Goal: Book appointment/travel/reservation

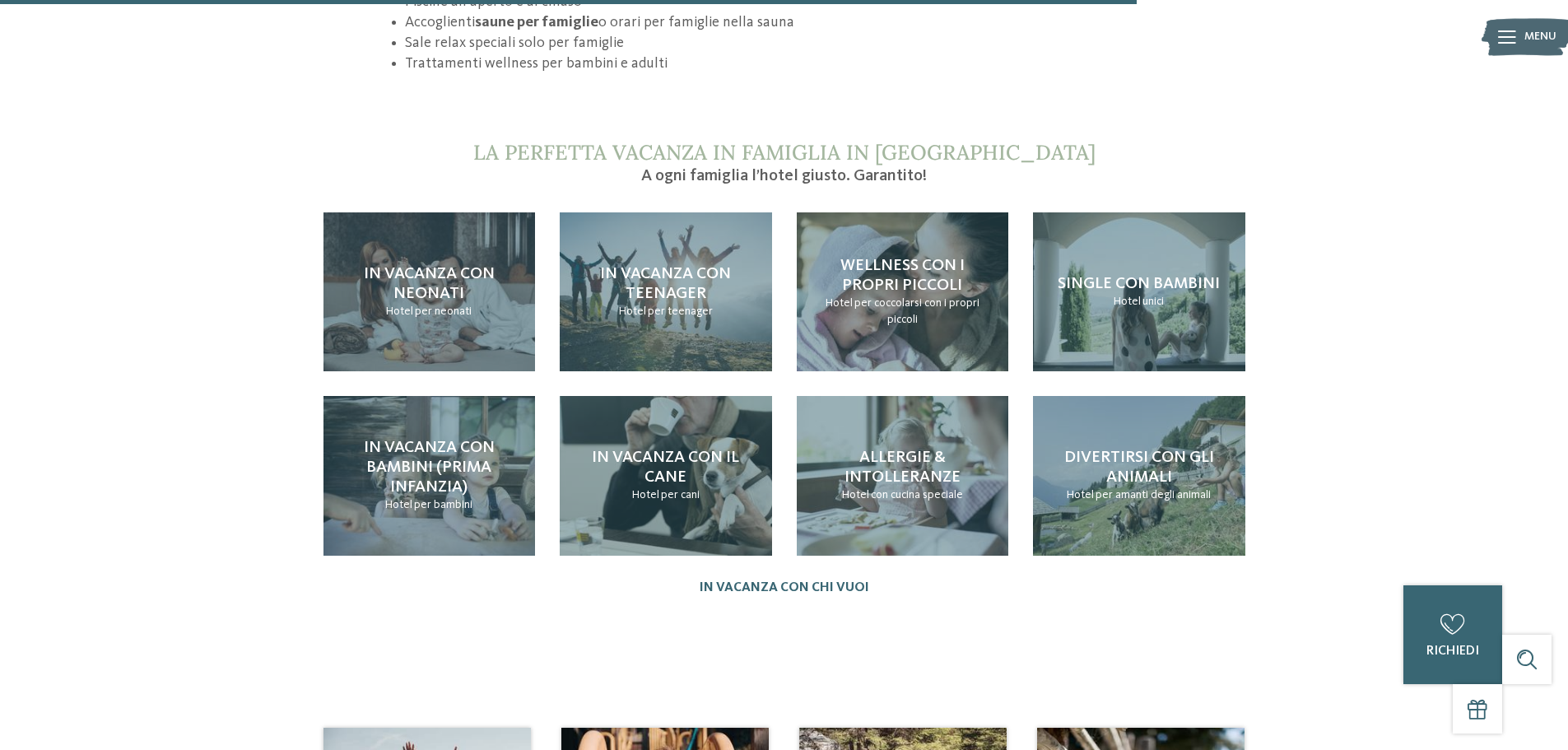
scroll to position [1728, 0]
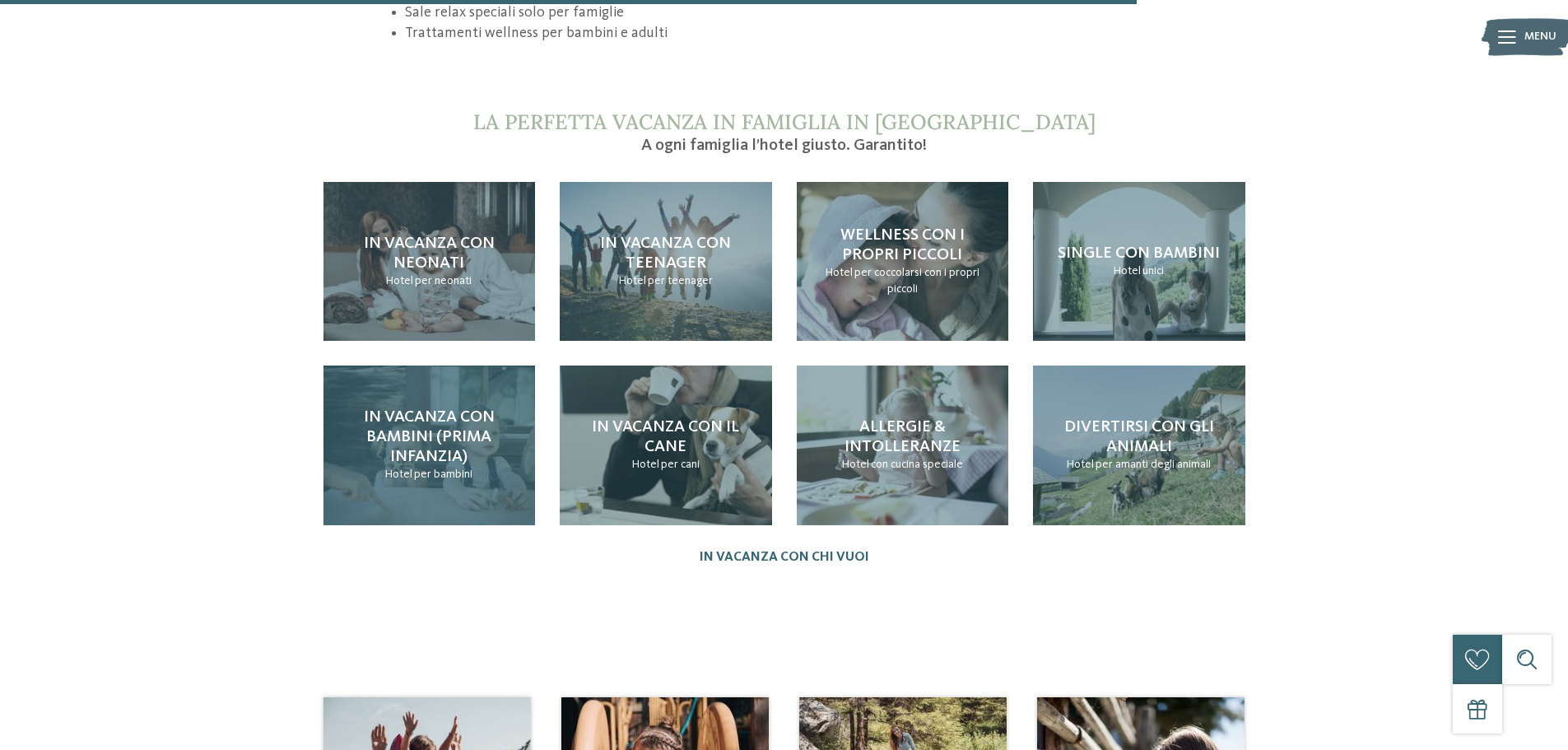
click at [447, 409] on span "In vacanza con bambini (prima infanzia)" at bounding box center [430, 436] width 131 height 56
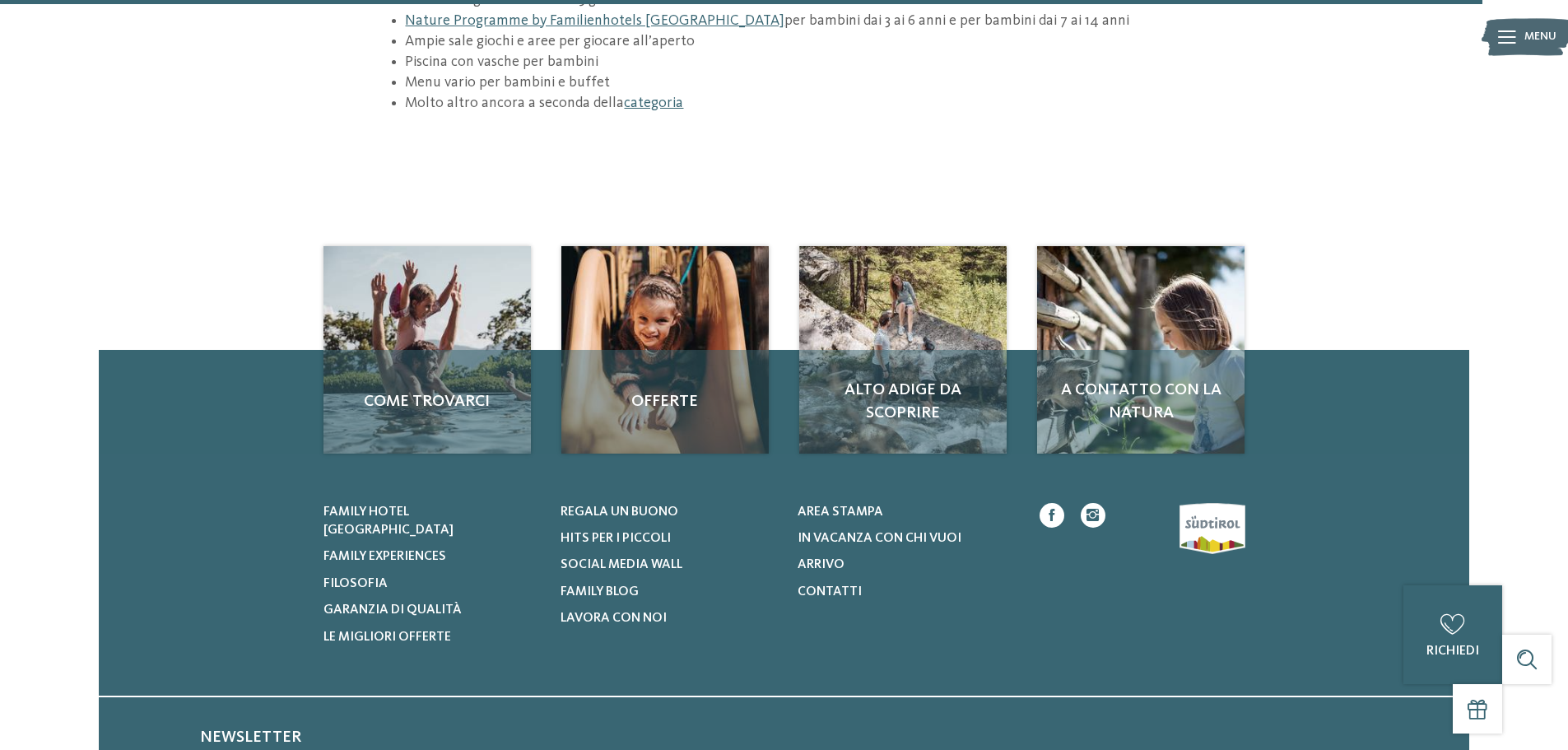
scroll to position [2551, 0]
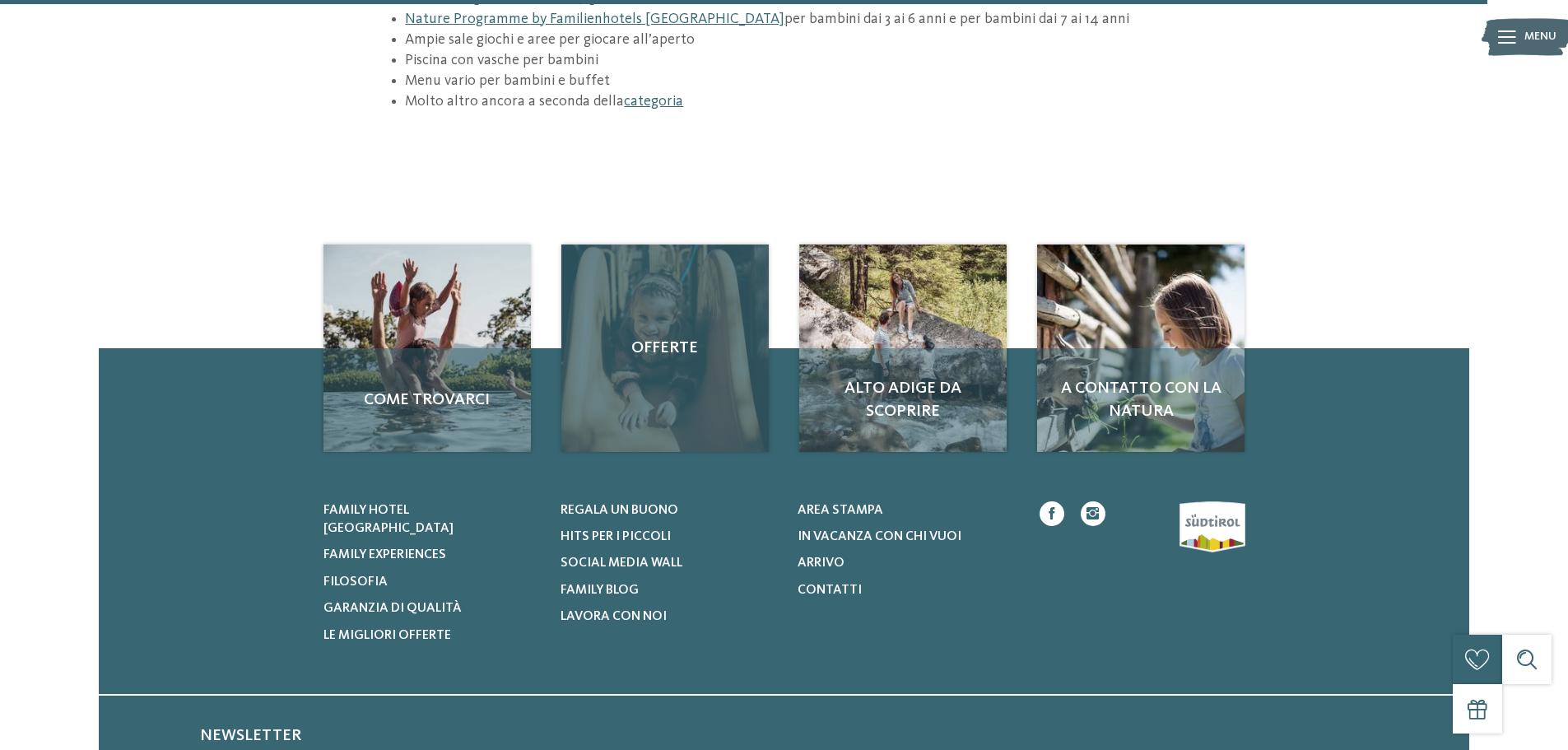
click at [652, 273] on div "Offerte" at bounding box center [664, 347] width 207 height 207
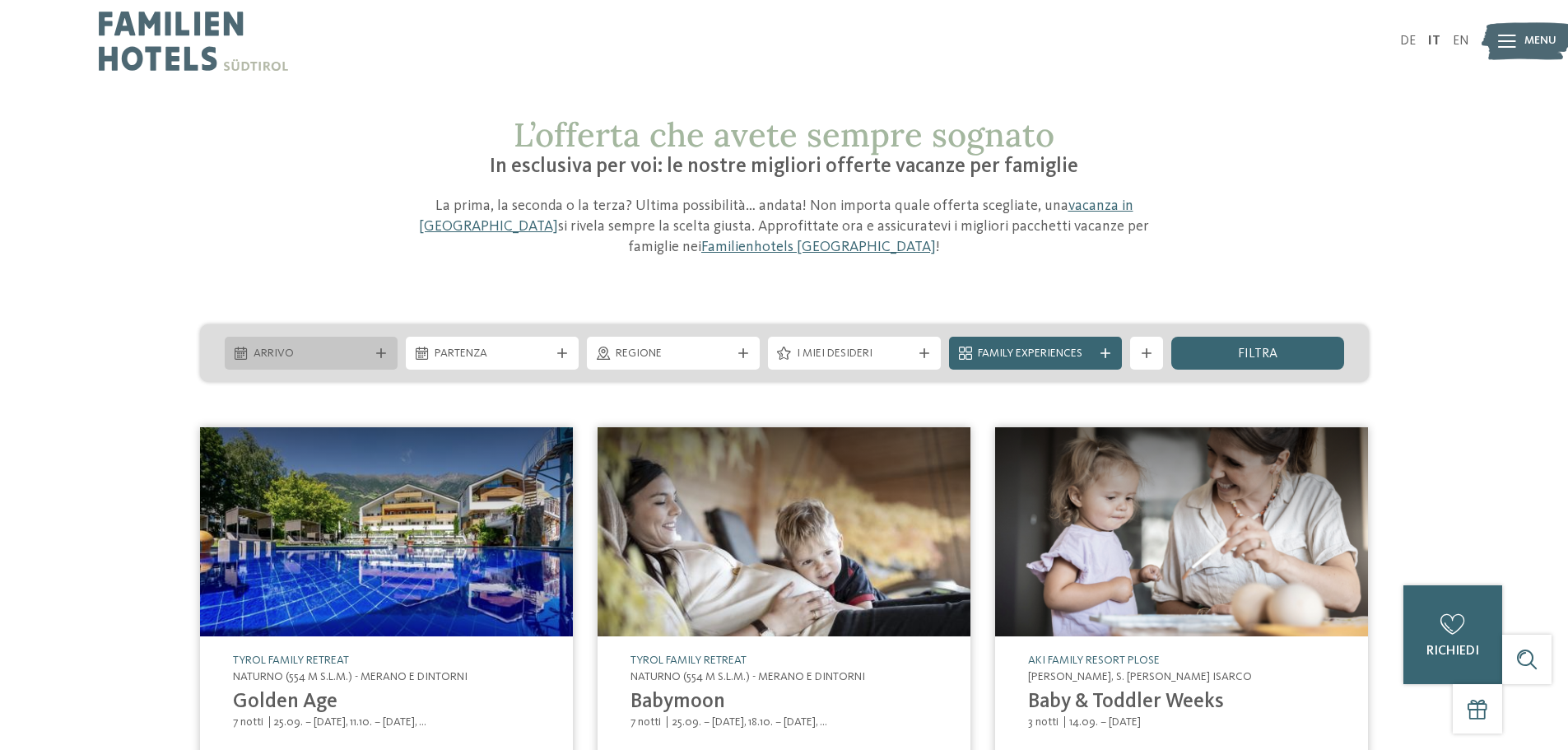
click at [335, 350] on span "Arrivo" at bounding box center [311, 353] width 115 height 16
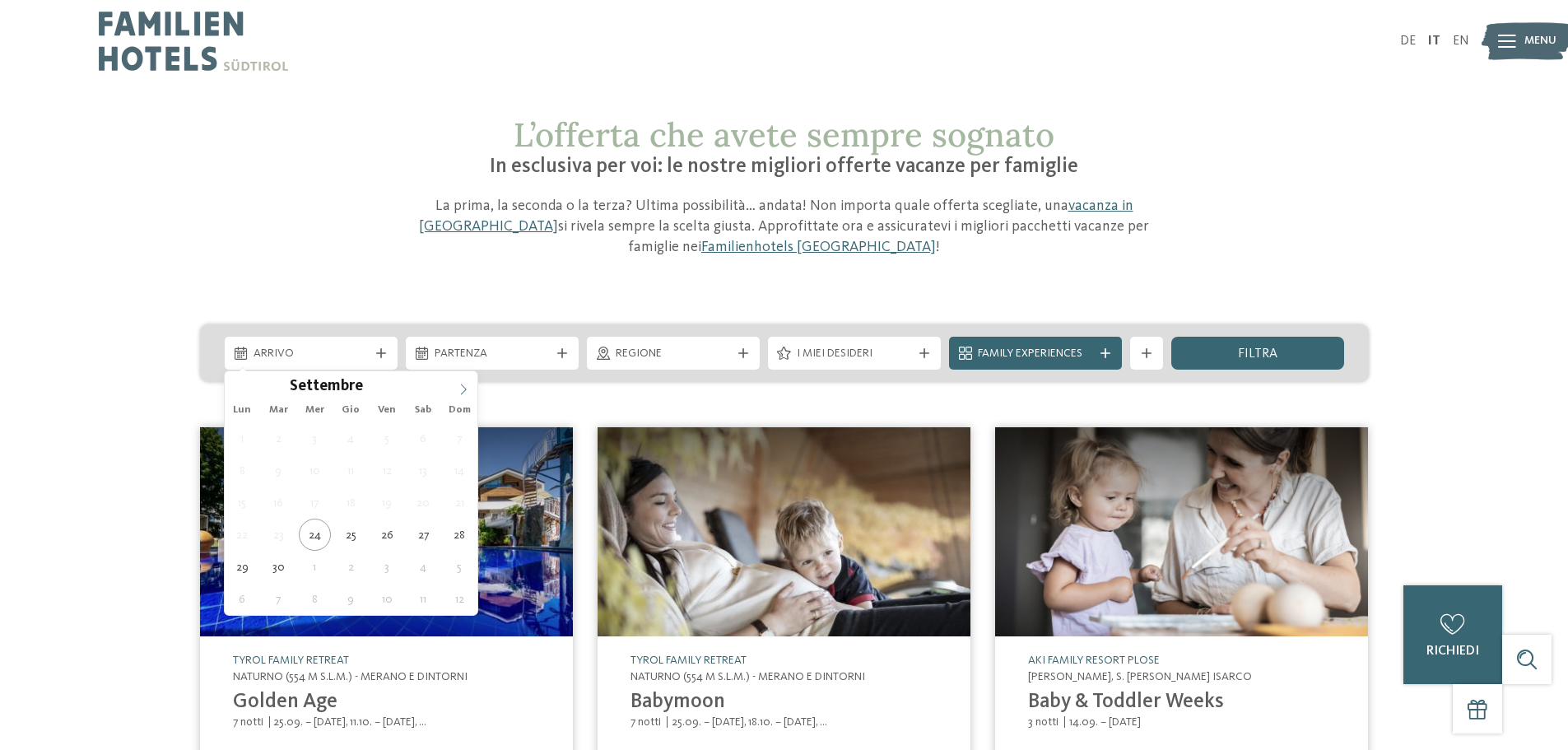
click at [471, 389] on span at bounding box center [464, 385] width 28 height 28
click at [468, 388] on icon at bounding box center [464, 389] width 11 height 11
type div "28.11.2025"
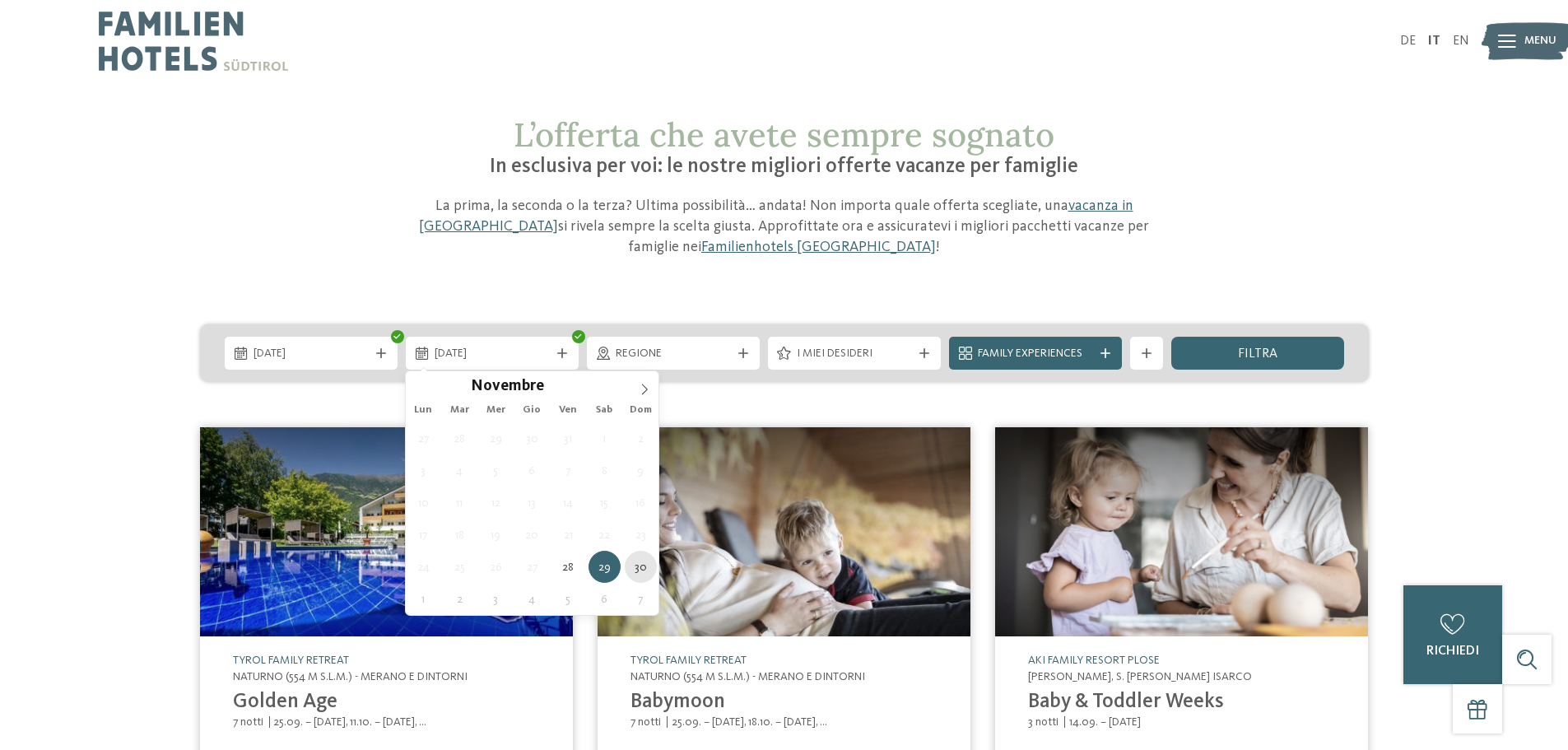
type div "30.11.2025"
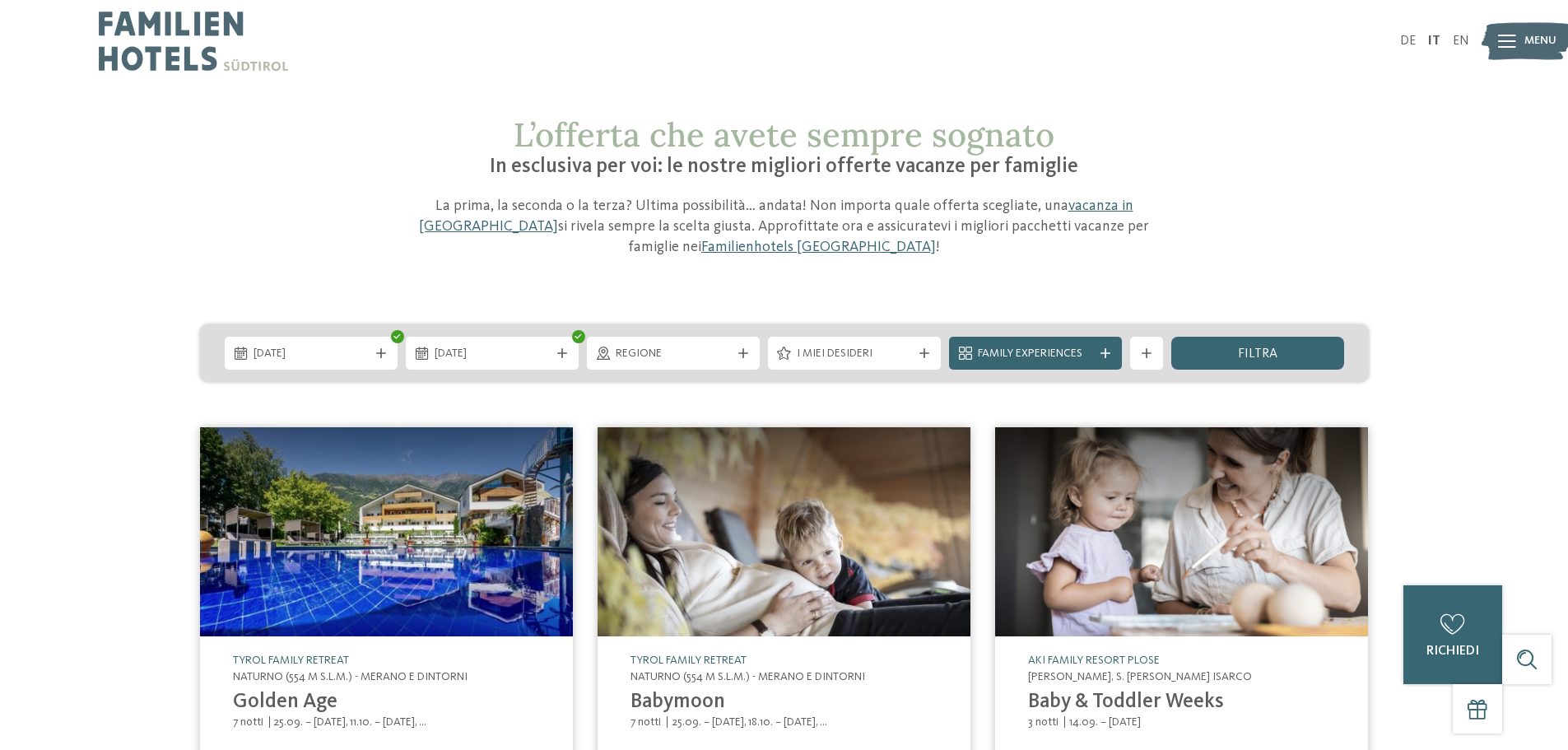
click at [718, 349] on span "Regione" at bounding box center [674, 353] width 115 height 16
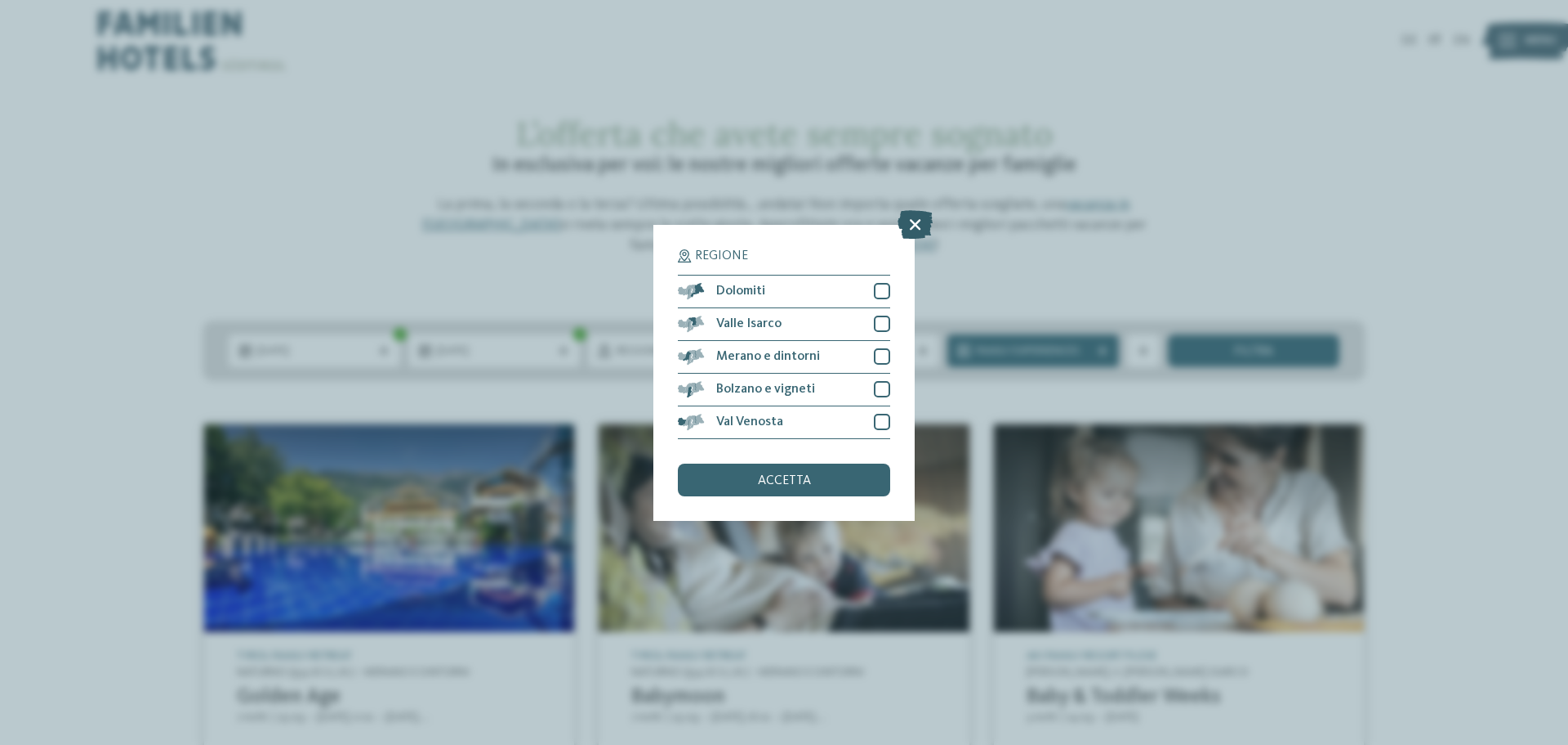
click at [909, 218] on icon at bounding box center [915, 224] width 35 height 28
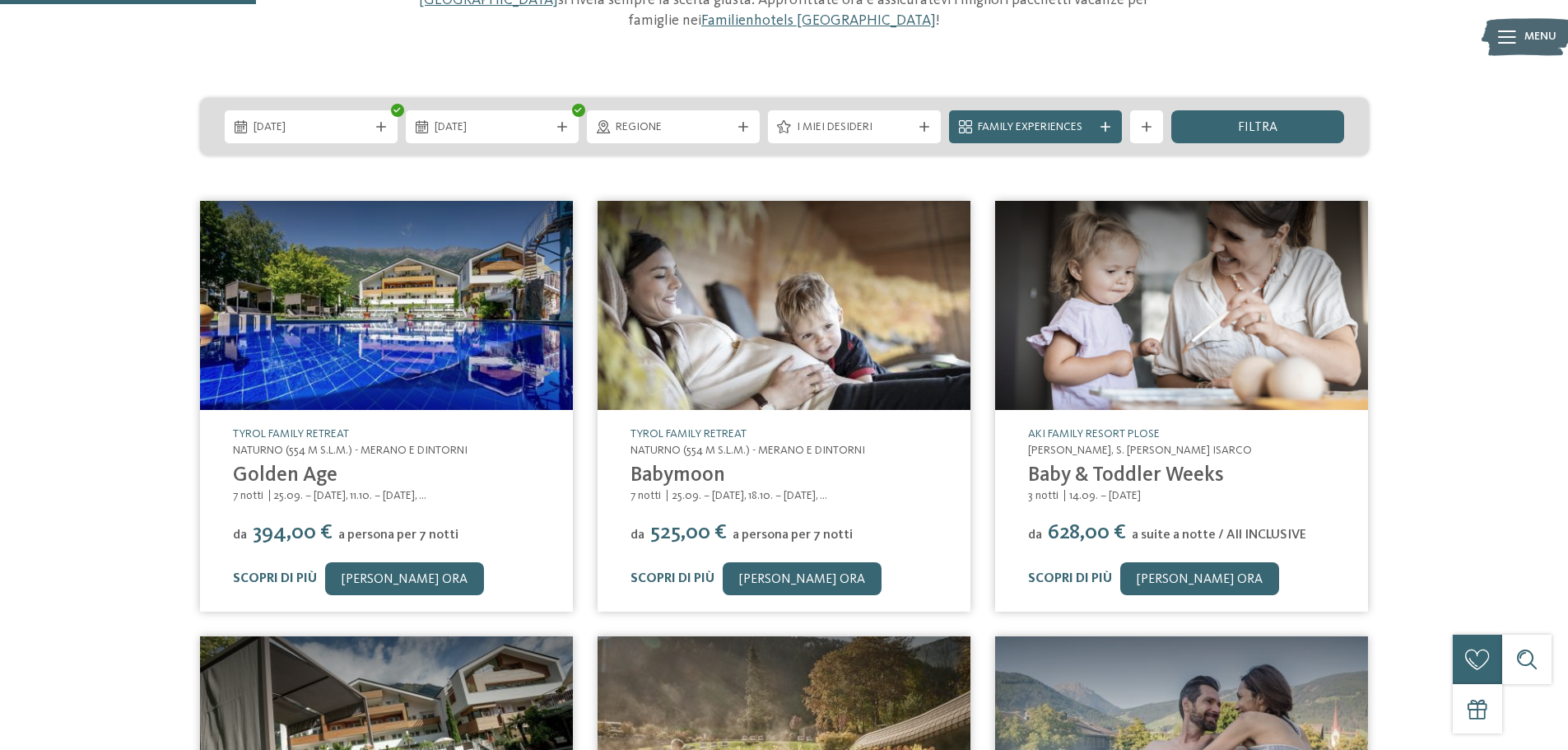
scroll to position [247, 0]
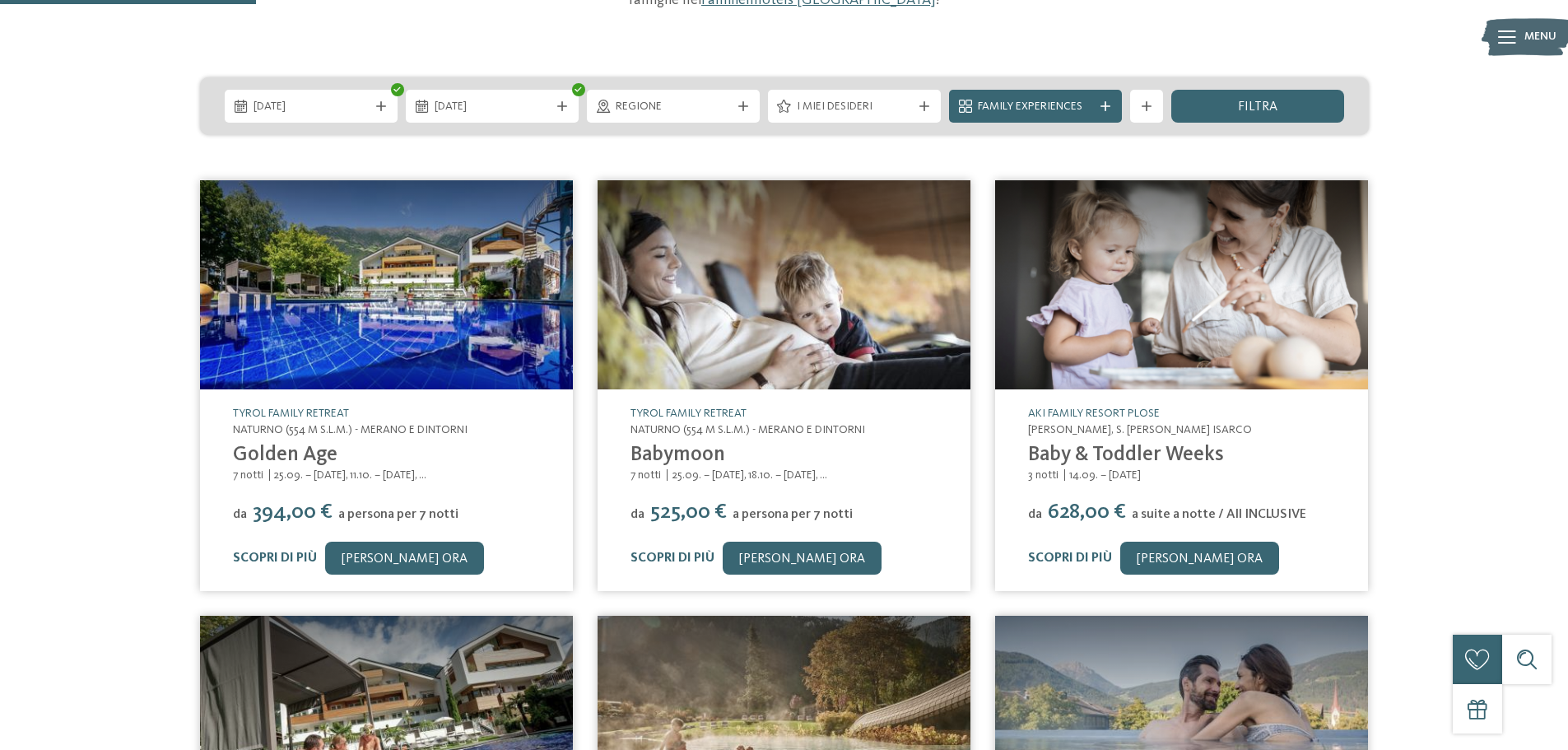
drag, startPoint x: 1344, startPoint y: 109, endPoint x: 1242, endPoint y: 91, distance: 103.6
click at [1343, 109] on div "filtra" at bounding box center [1258, 106] width 173 height 33
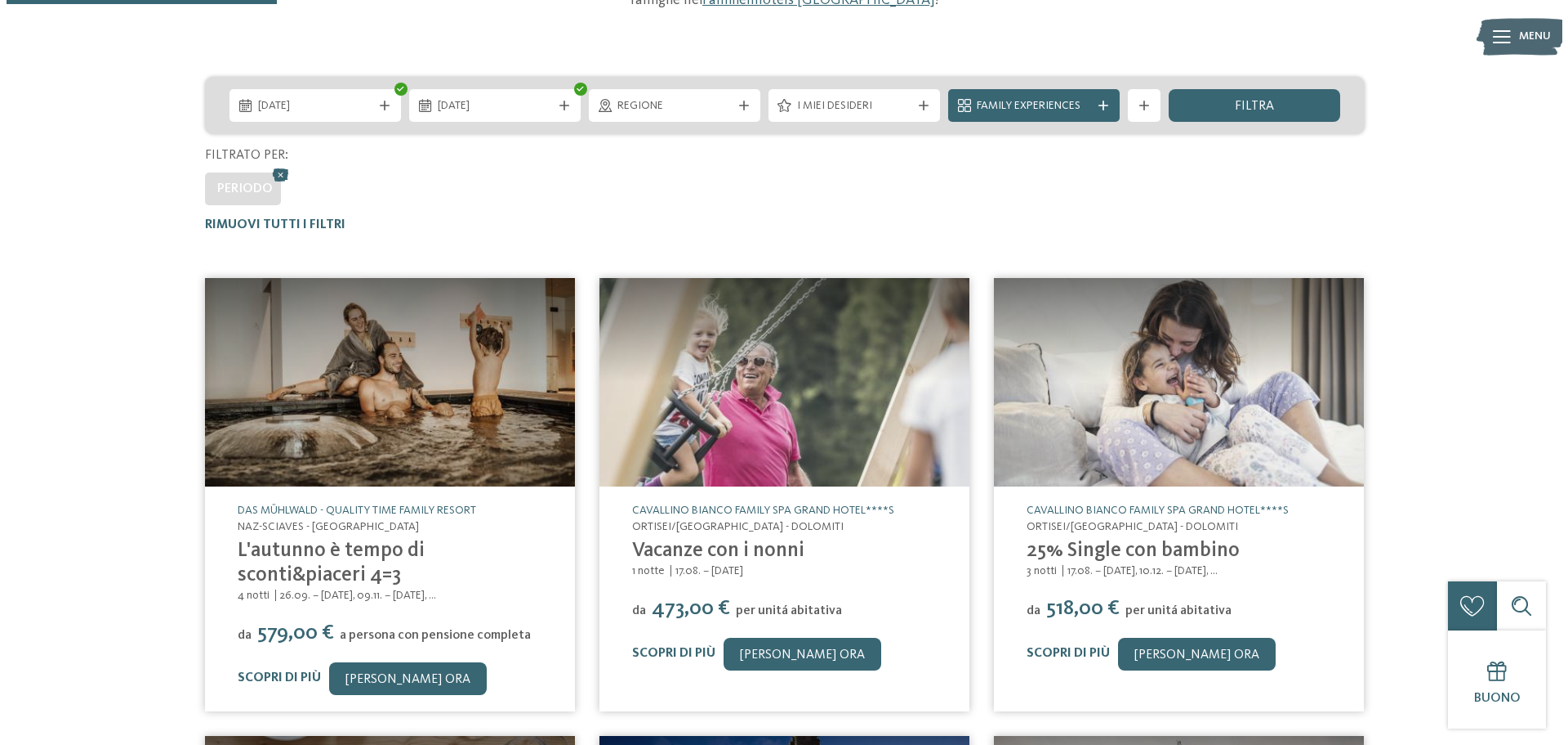
scroll to position [490, 0]
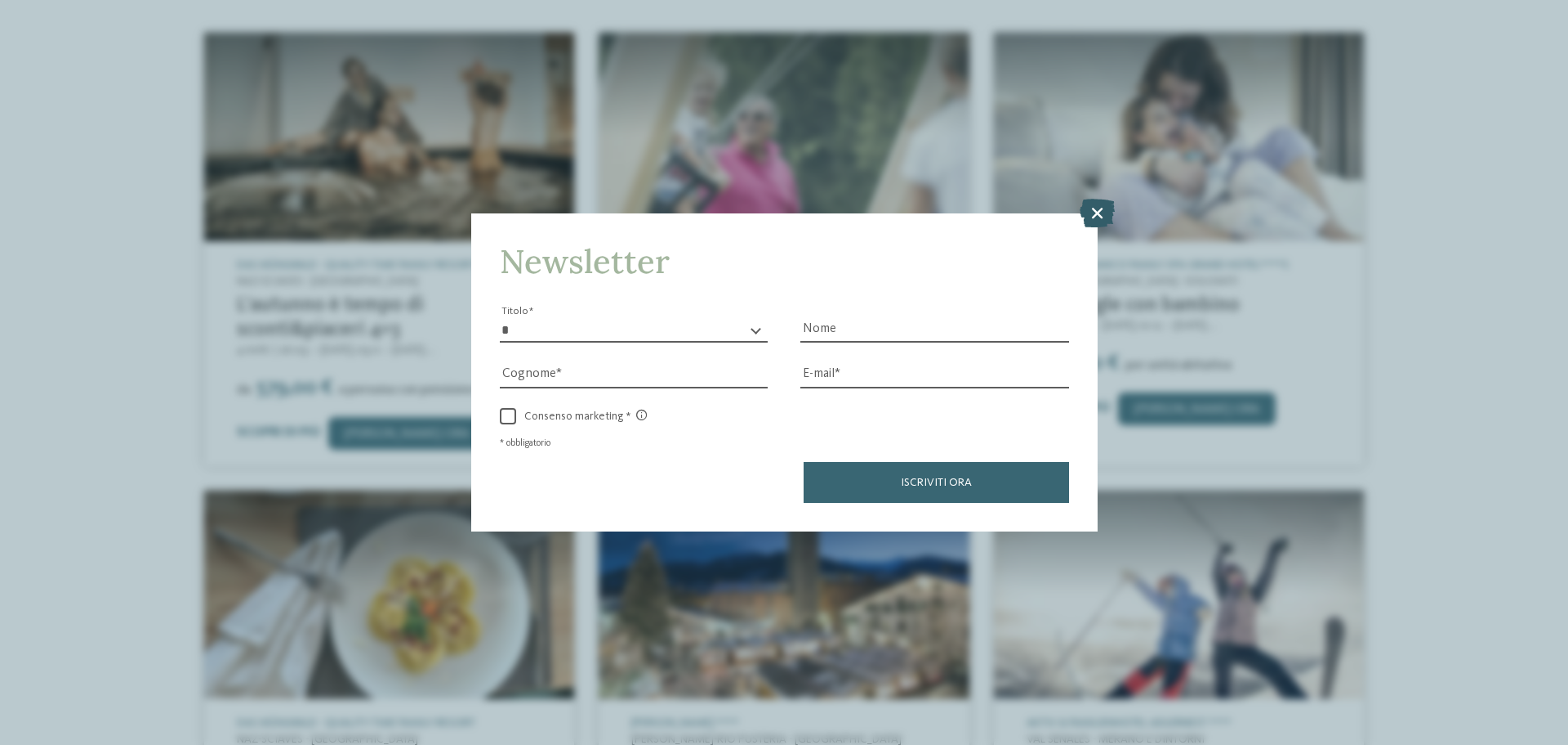
click at [1097, 211] on icon at bounding box center [1097, 212] width 35 height 28
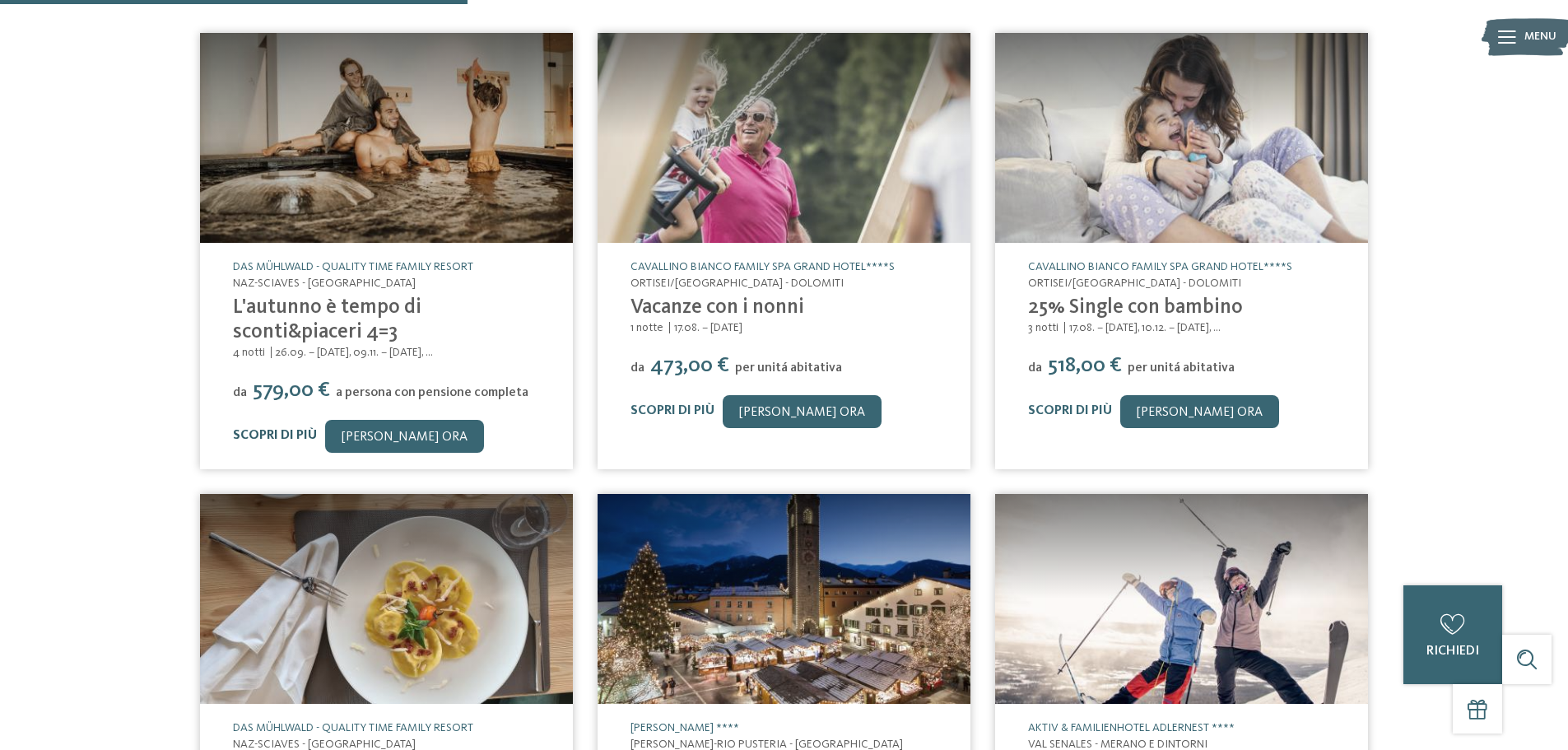
click at [274, 430] on link "Scopri di più" at bounding box center [274, 435] width 84 height 13
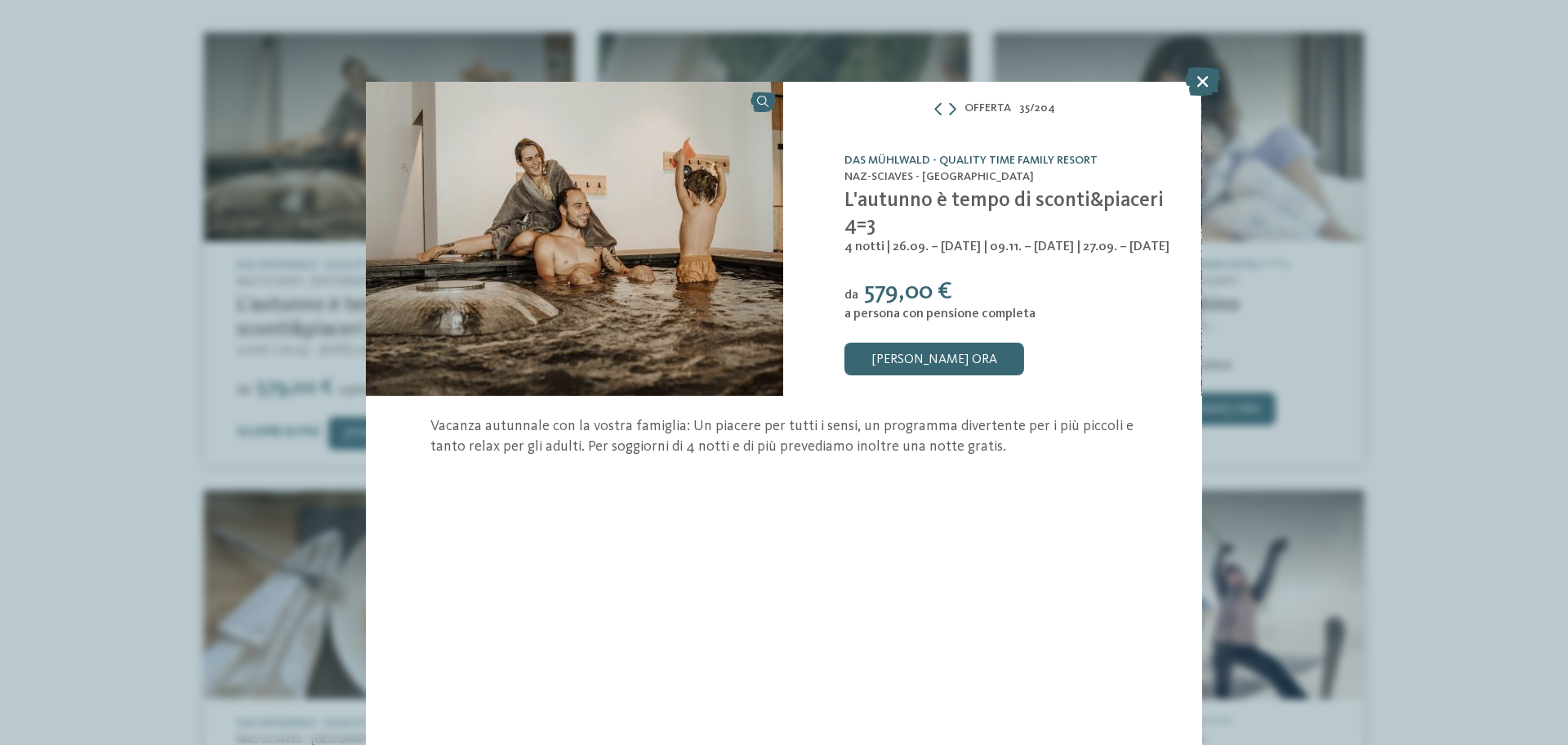
click at [1004, 154] on link "Das Mühlwald - Quality Time Family Resort" at bounding box center [972, 160] width 254 height 11
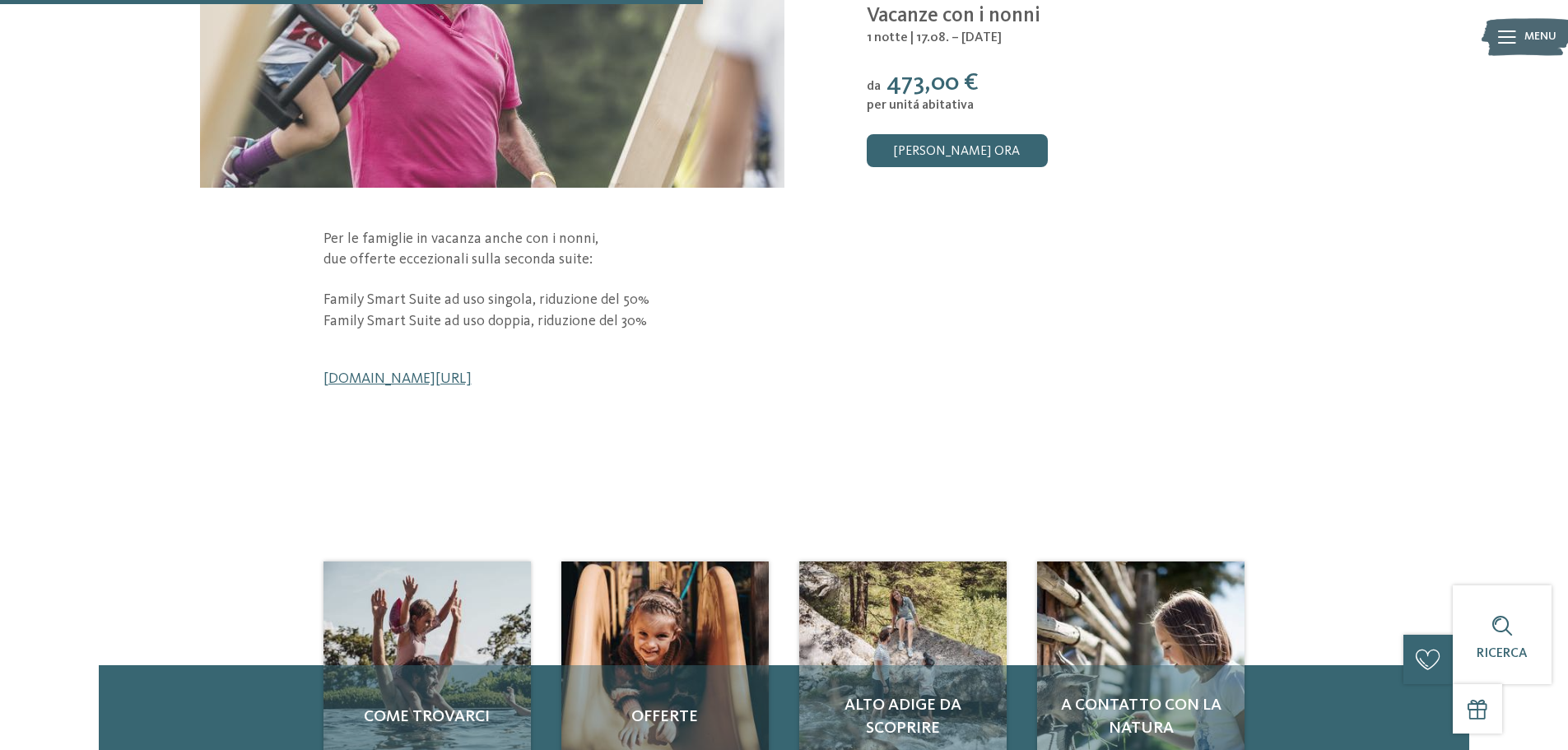
scroll to position [329, 0]
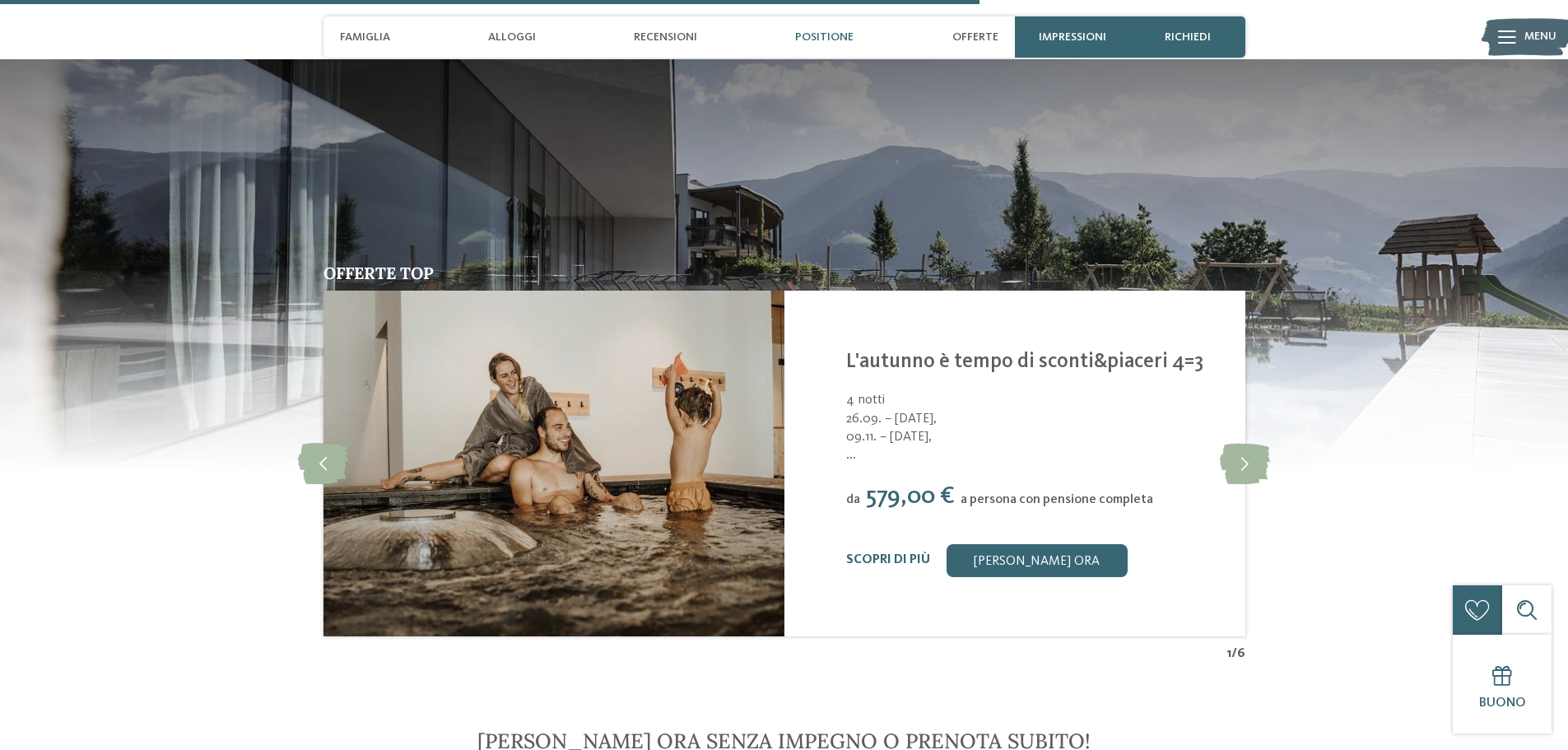
scroll to position [3374, 0]
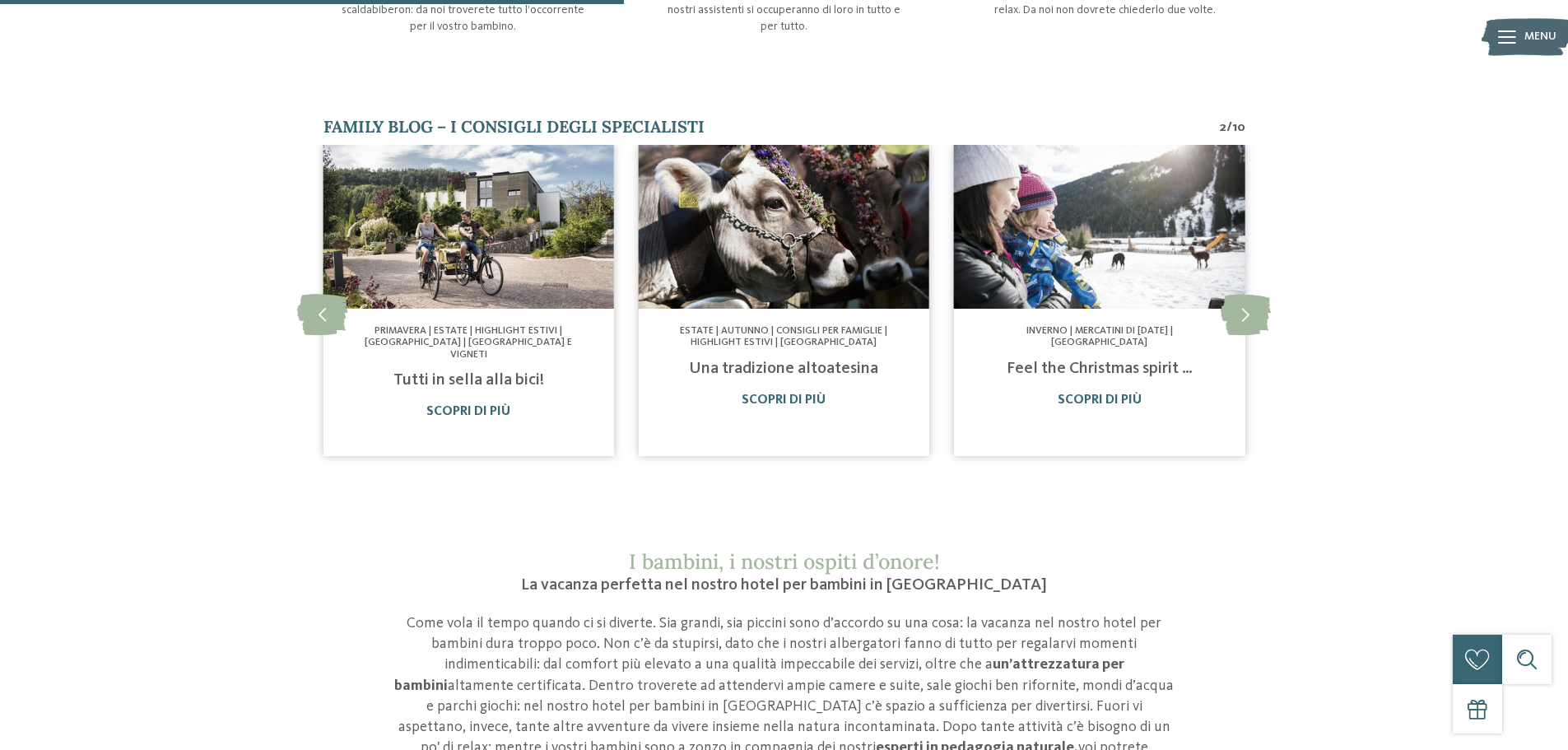
scroll to position [1070, 0]
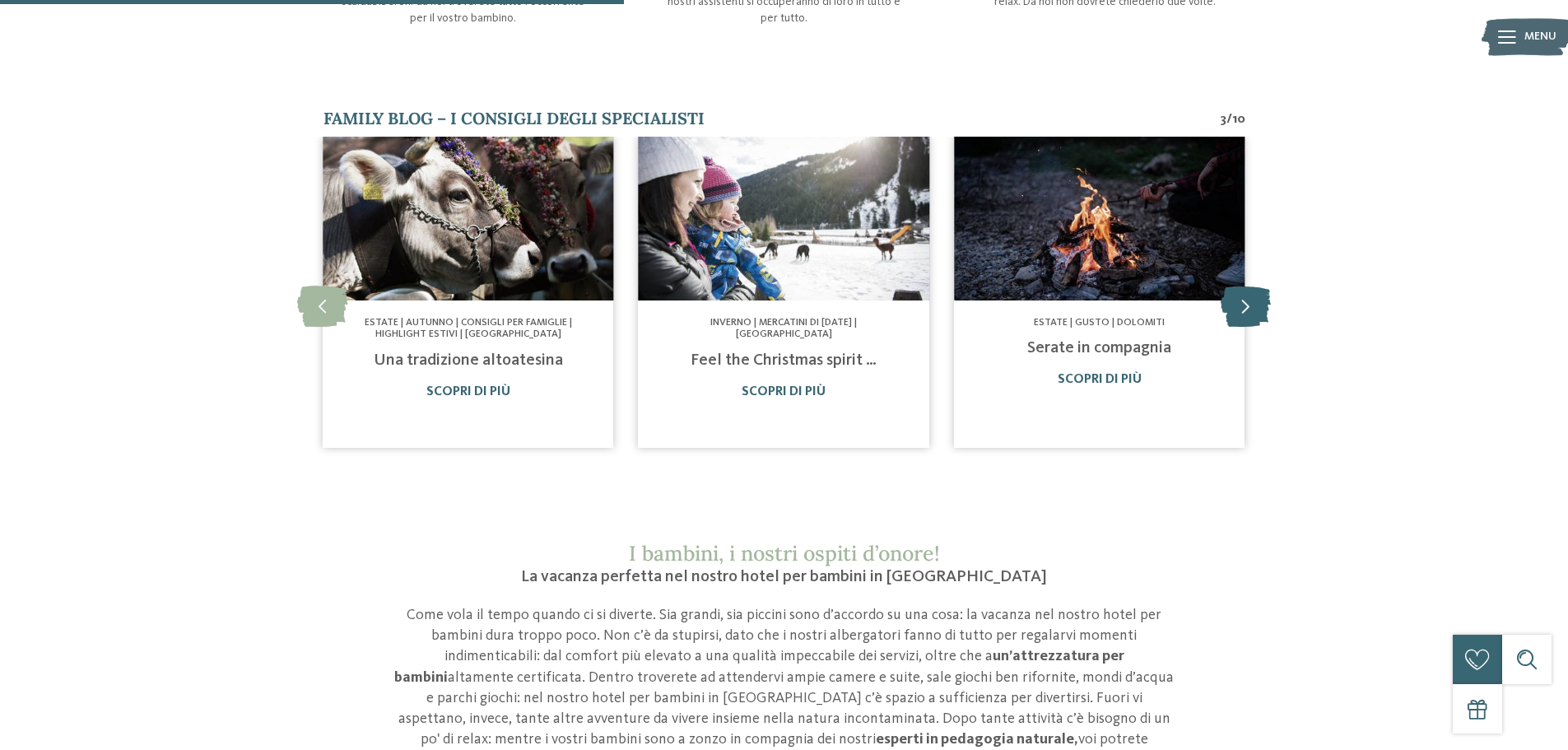
click at [1240, 286] on icon at bounding box center [1245, 306] width 50 height 42
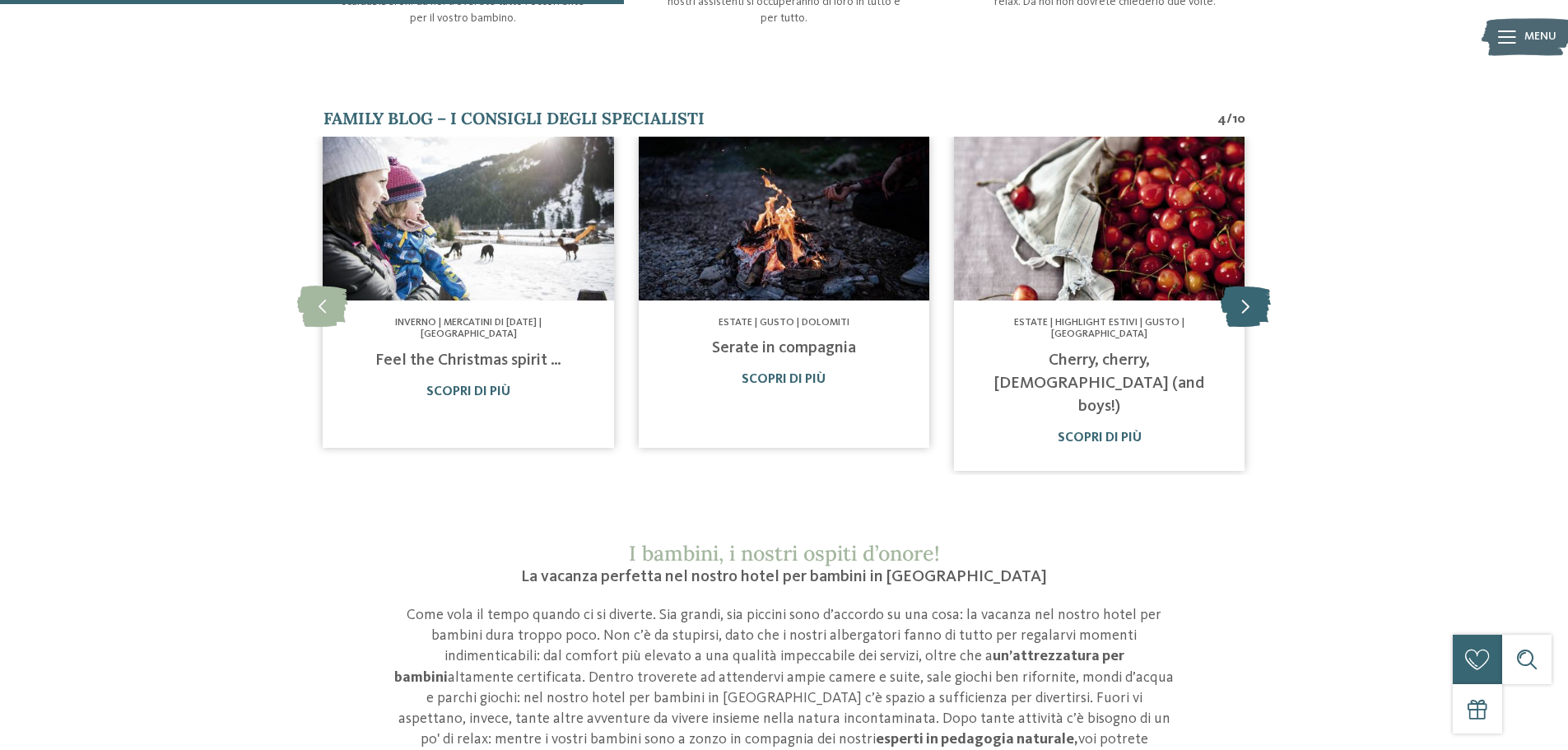
click at [1240, 286] on icon at bounding box center [1245, 306] width 50 height 42
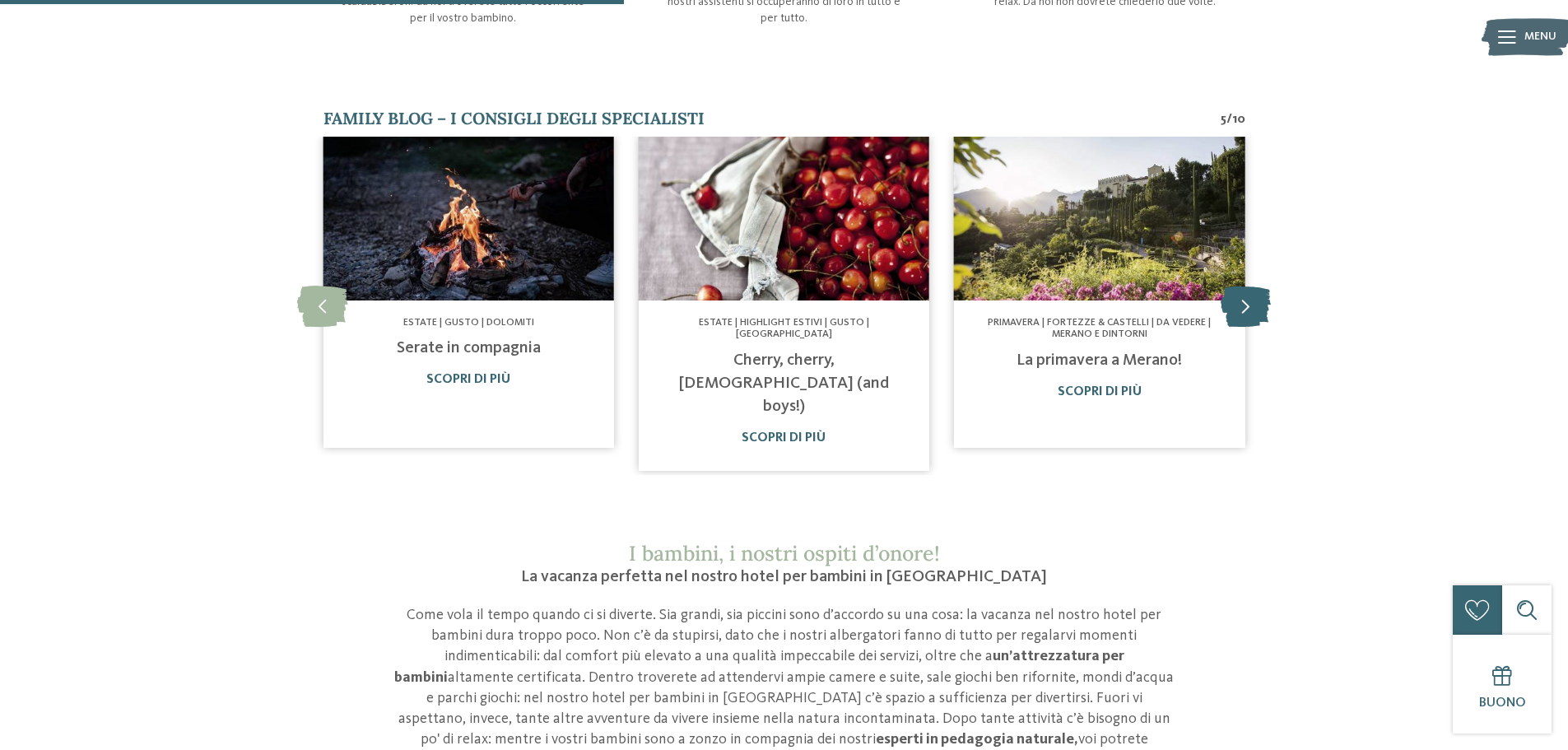
click at [1240, 286] on icon at bounding box center [1245, 306] width 50 height 42
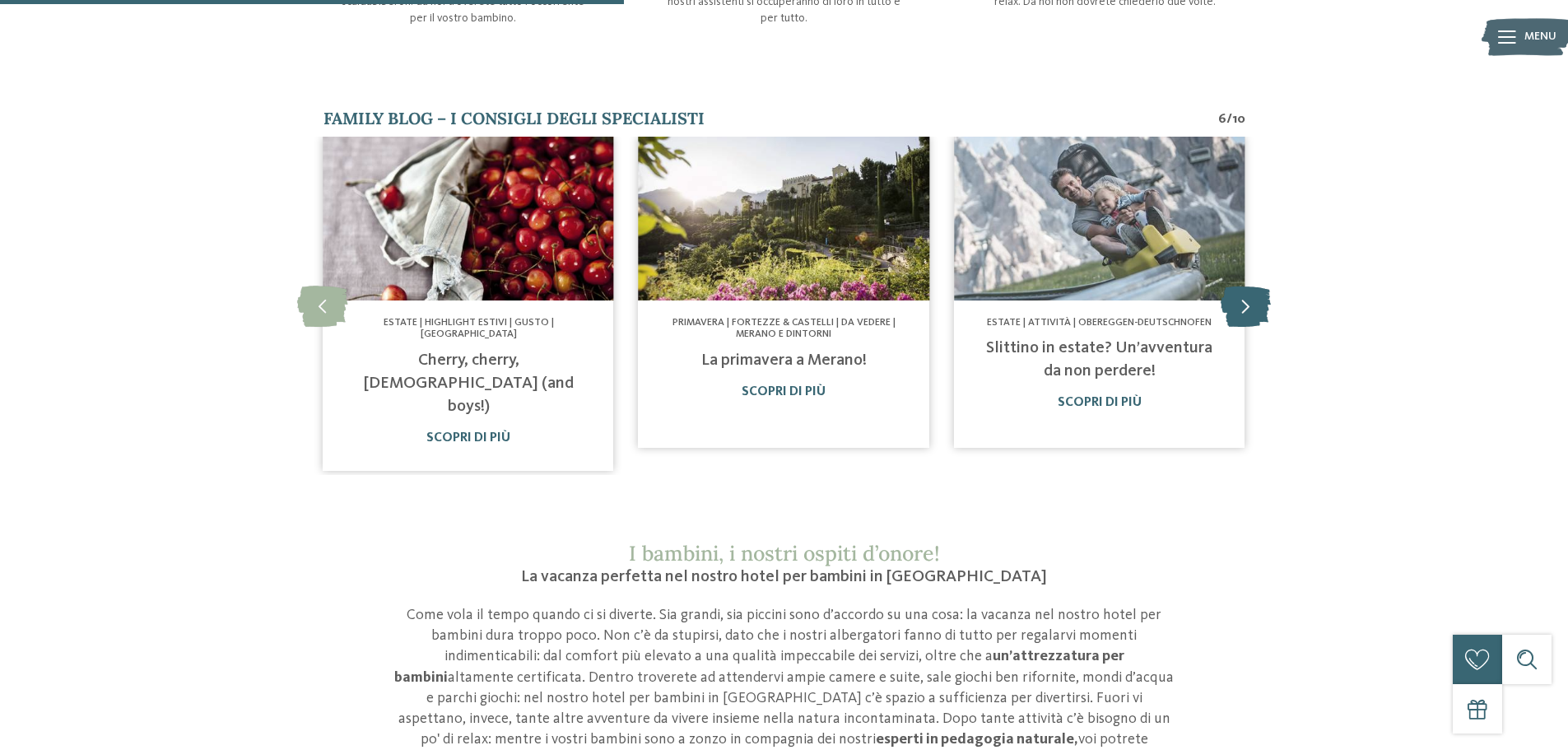
click at [1240, 286] on icon at bounding box center [1245, 306] width 50 height 42
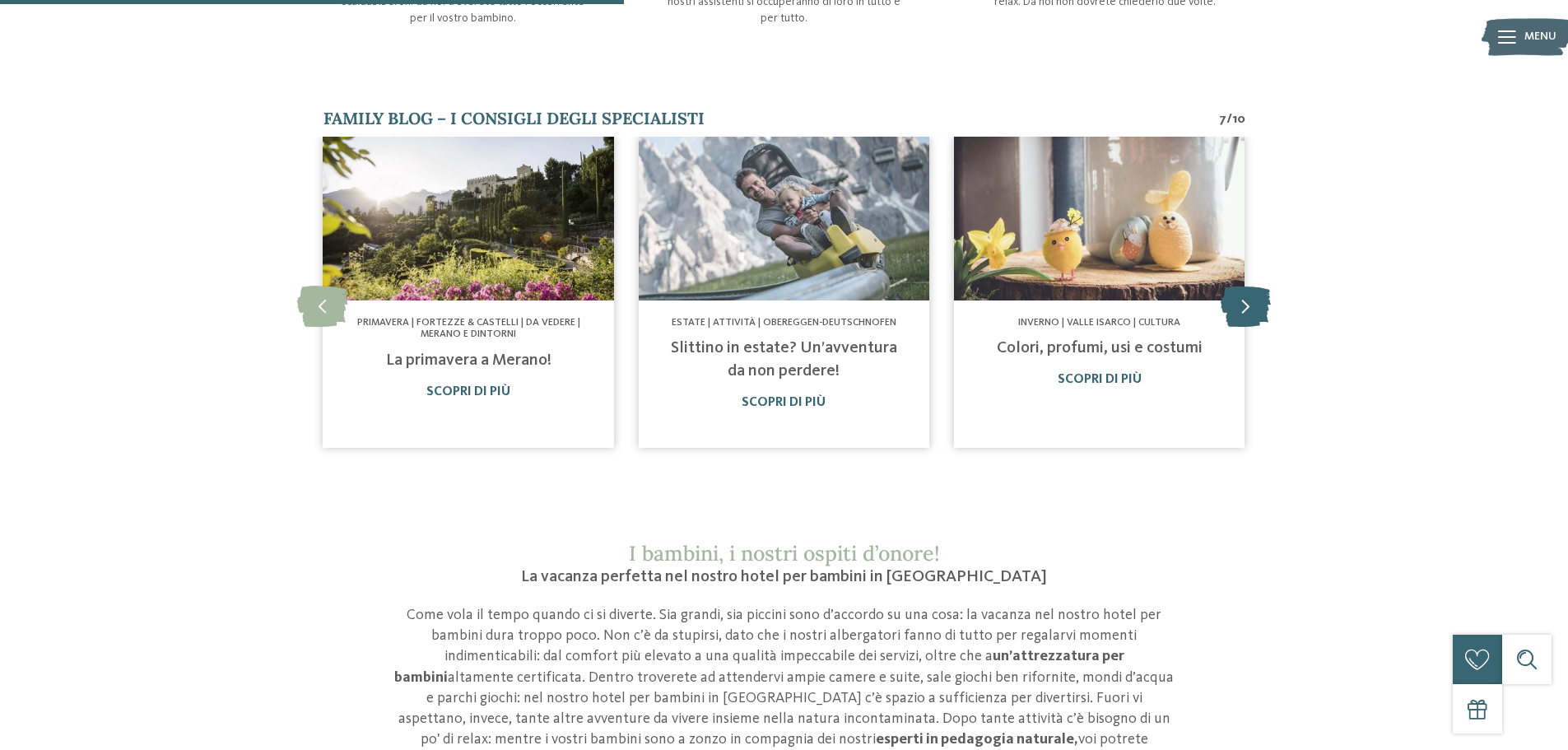
click at [1240, 286] on icon at bounding box center [1245, 306] width 50 height 42
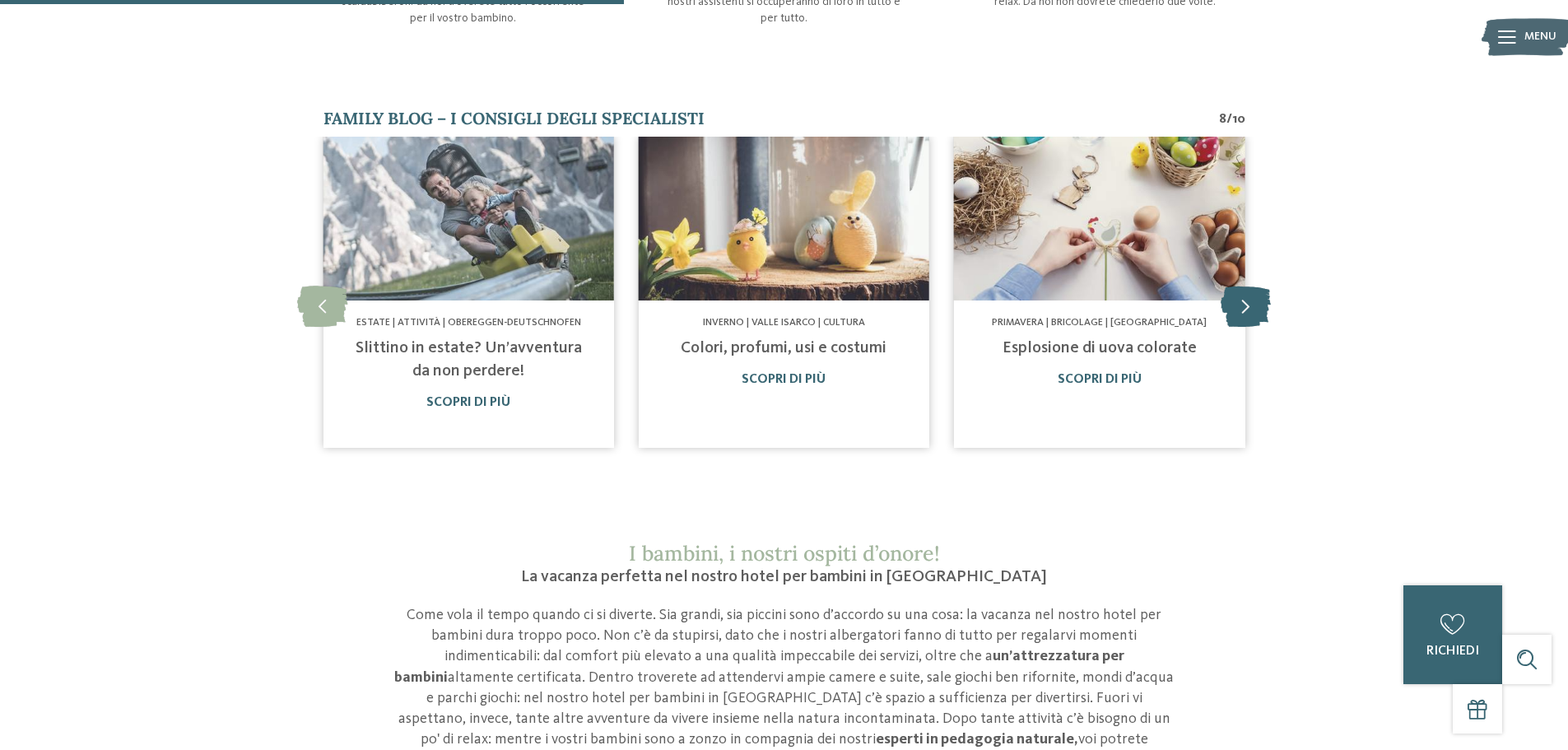
click at [1240, 286] on icon at bounding box center [1245, 306] width 50 height 42
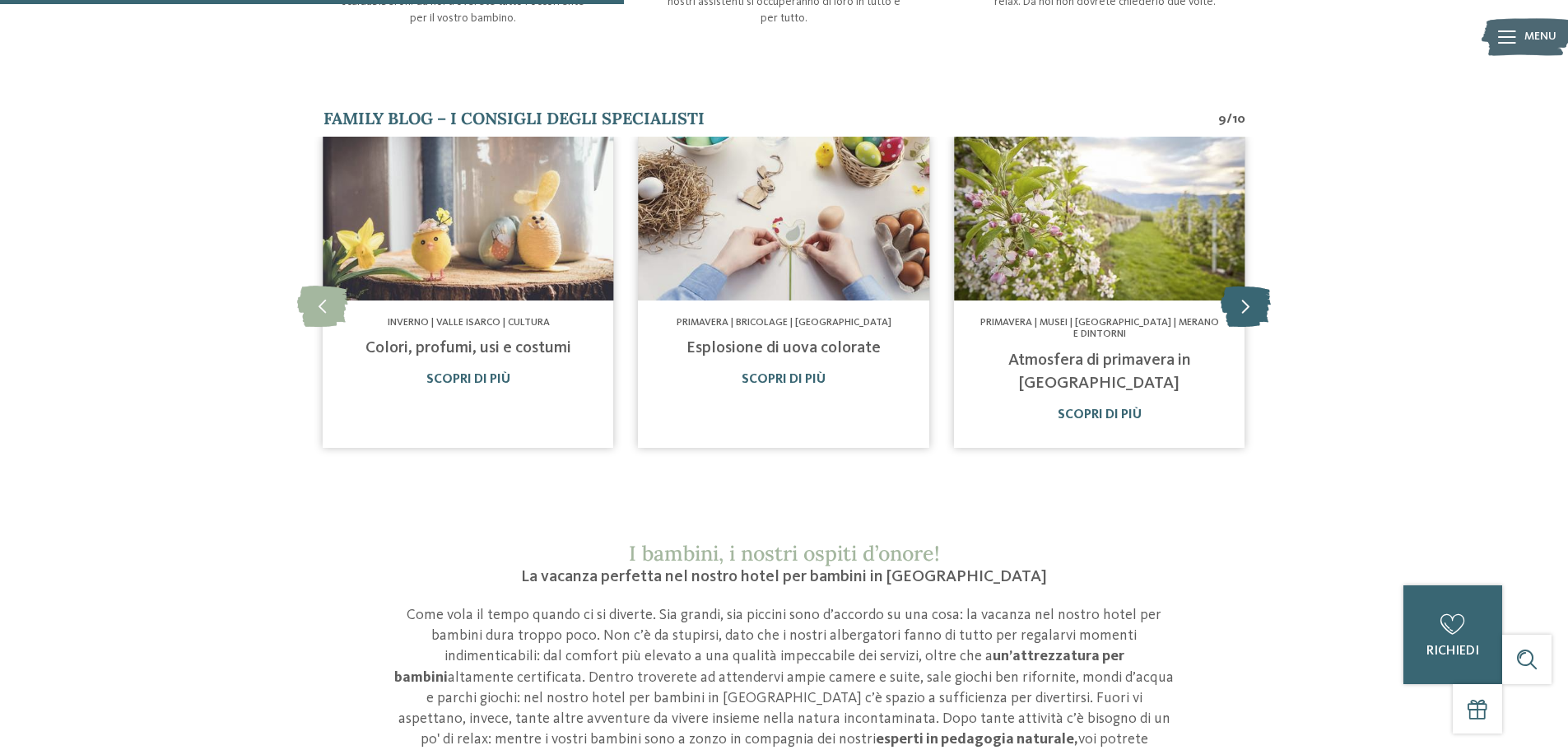
click at [1240, 286] on icon at bounding box center [1245, 306] width 50 height 42
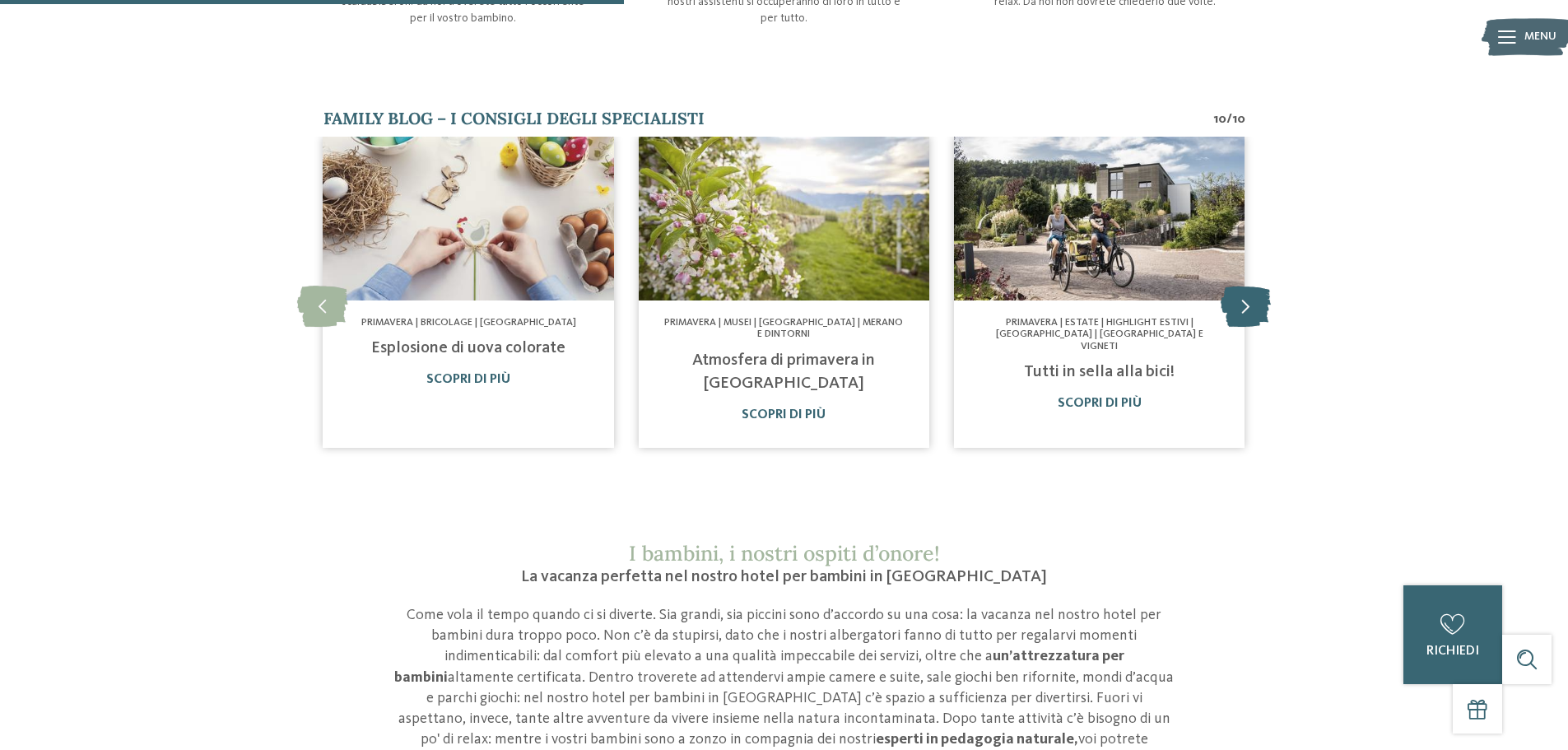
click at [1240, 286] on icon at bounding box center [1245, 306] width 50 height 42
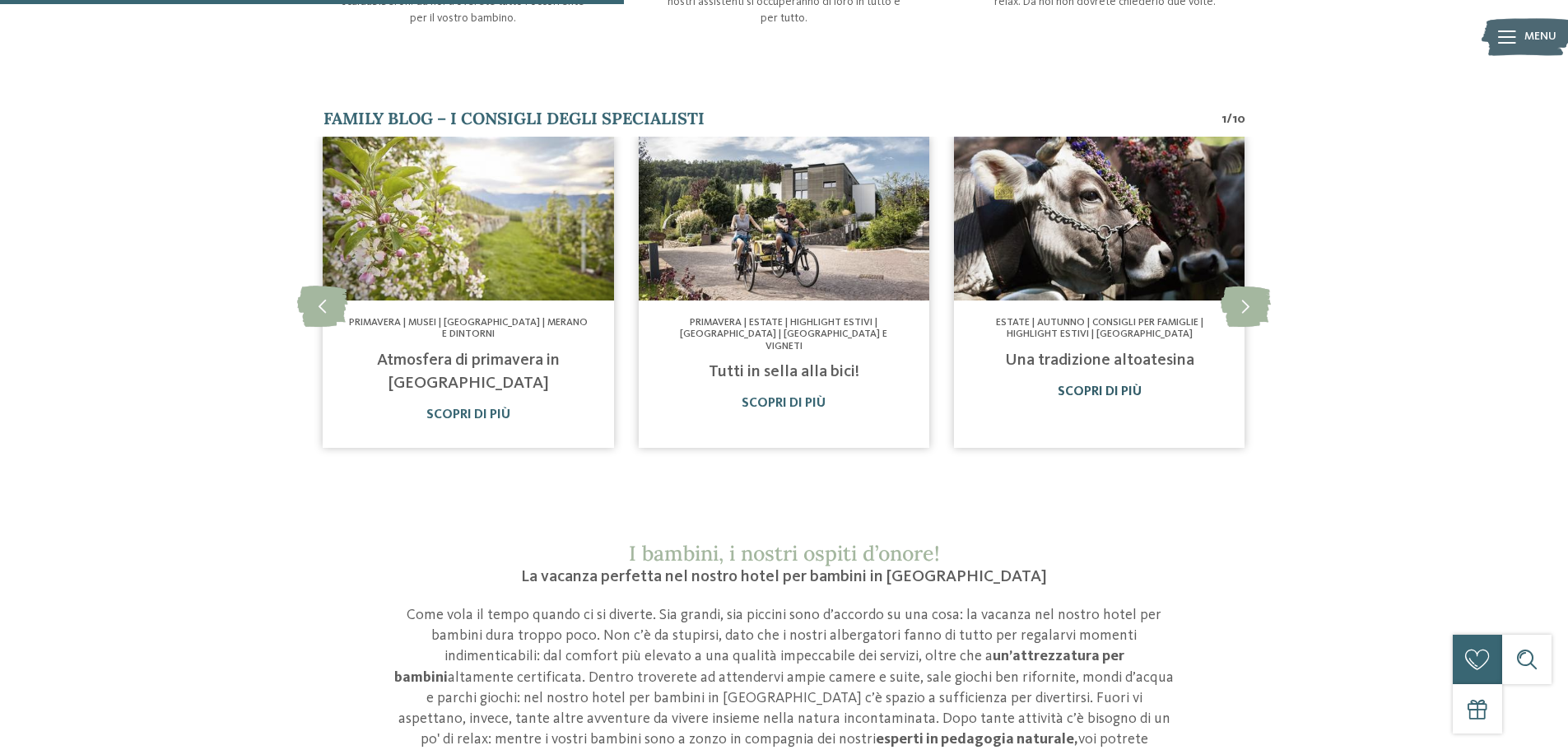
click at [1133, 385] on link "Scopri di più" at bounding box center [1100, 392] width 84 height 13
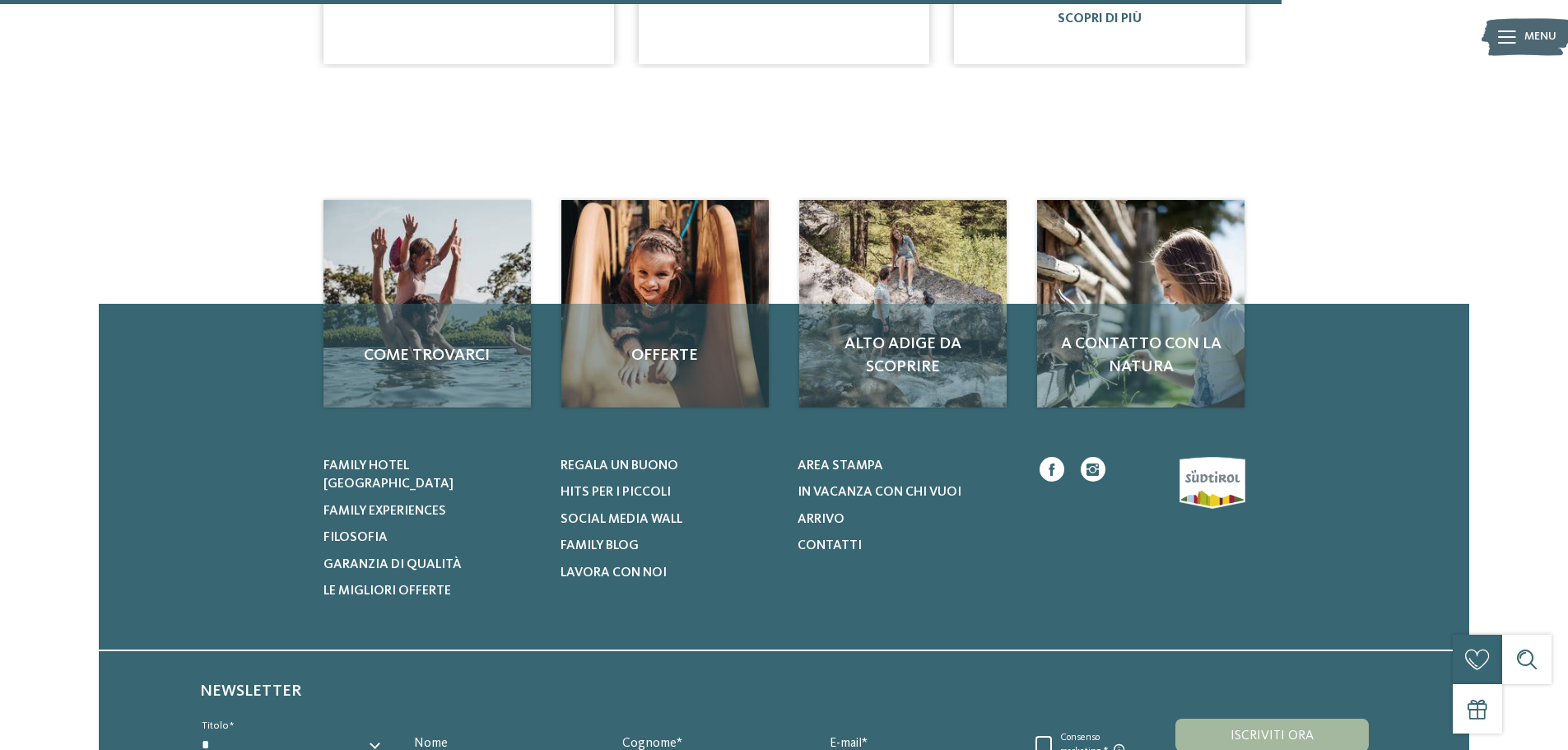
scroll to position [1234, 0]
